Goal: Check status: Check status

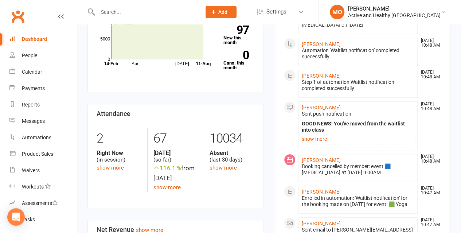
scroll to position [218, 0]
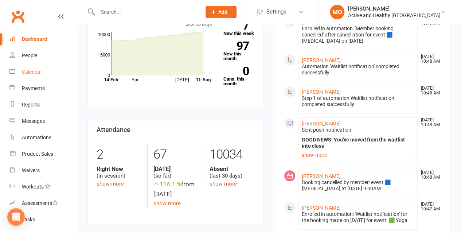
click at [33, 75] on div "Calendar" at bounding box center [32, 72] width 20 height 6
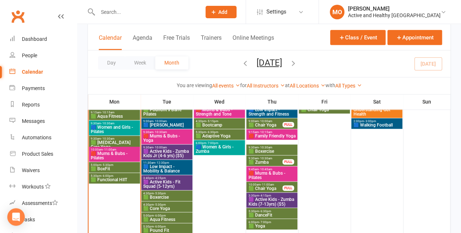
scroll to position [473, 0]
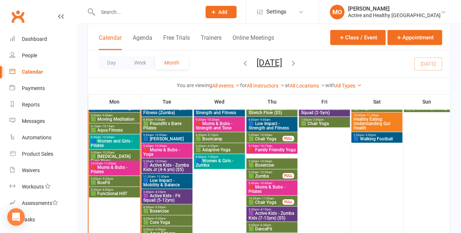
click at [378, 140] on span "🟦 Walking Football" at bounding box center [376, 139] width 48 height 4
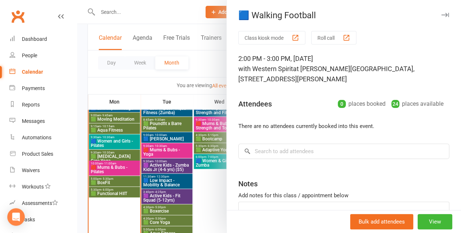
click at [150, 85] on div at bounding box center [268, 116] width 383 height 233
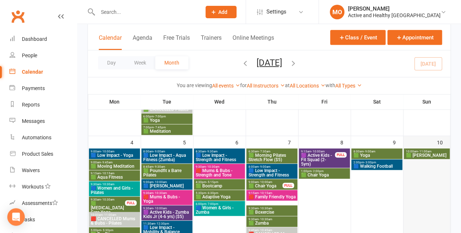
scroll to position [218, 0]
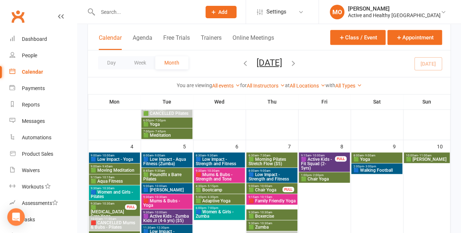
click at [381, 170] on span "🟦 Walking Football" at bounding box center [376, 170] width 48 height 4
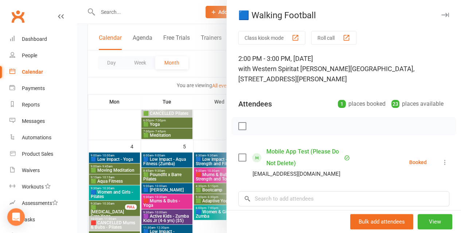
click at [131, 87] on div at bounding box center [268, 116] width 383 height 233
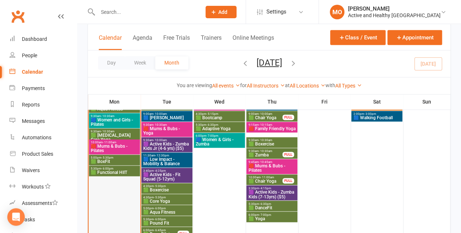
scroll to position [473, 0]
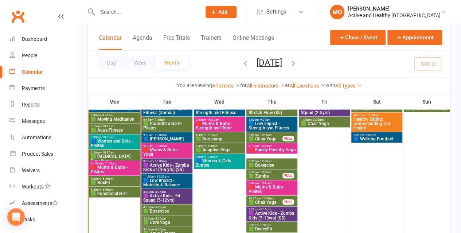
click at [110, 181] on span "🟩 BoxFit" at bounding box center [114, 182] width 48 height 4
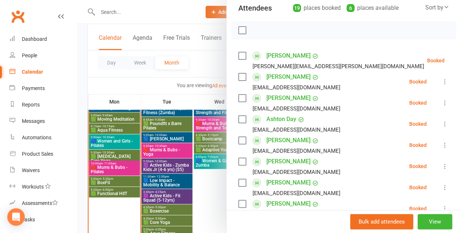
scroll to position [0, 0]
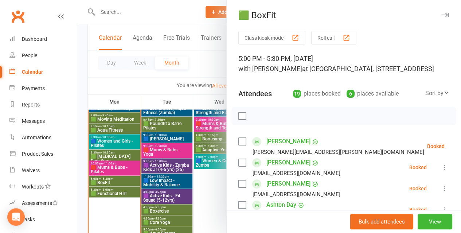
click at [103, 81] on div at bounding box center [268, 116] width 383 height 233
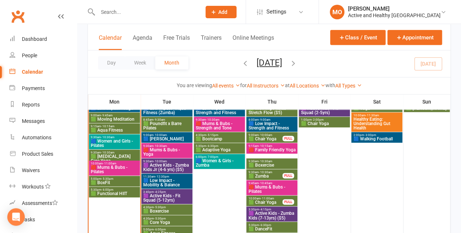
click at [119, 193] on span "🟩 Functional HIIT" at bounding box center [114, 193] width 48 height 4
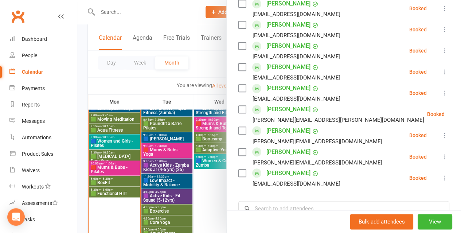
scroll to position [400, 0]
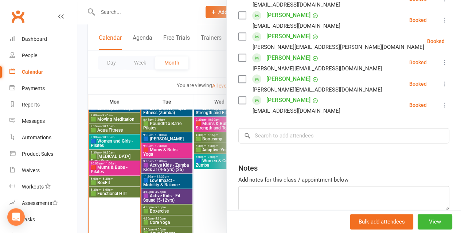
click at [100, 85] on div at bounding box center [268, 116] width 383 height 233
